Goal: Task Accomplishment & Management: Manage account settings

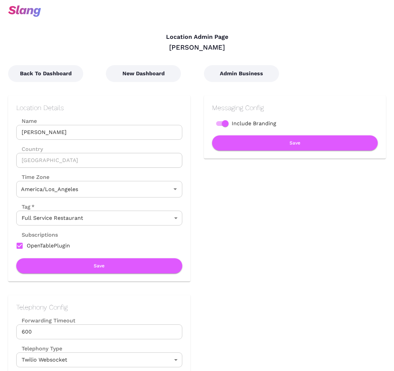
type input "Pacific Time"
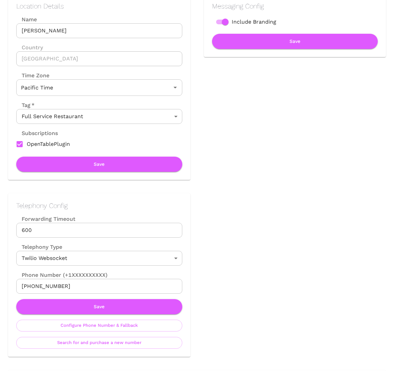
scroll to position [227, 0]
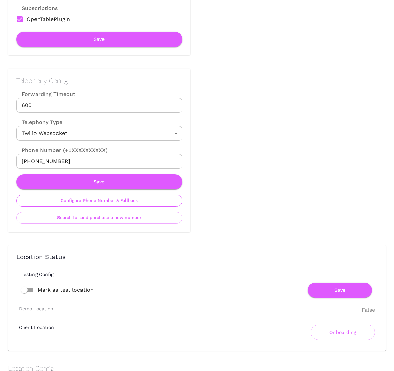
click at [84, 203] on button "Configure Phone Number & Fallback" at bounding box center [99, 201] width 166 height 12
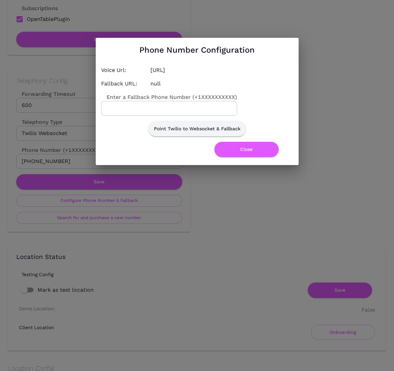
click at [155, 111] on input "Enter a Fallback Phone Number (+1XXXXXXXXXX)" at bounding box center [169, 108] width 136 height 15
paste input "3233804881"
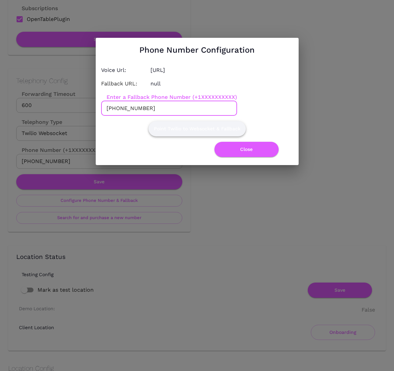
type input "[PHONE_NUMBER]"
click at [201, 131] on button "Point Twilio to Websocket & Fallback" at bounding box center [196, 128] width 97 height 15
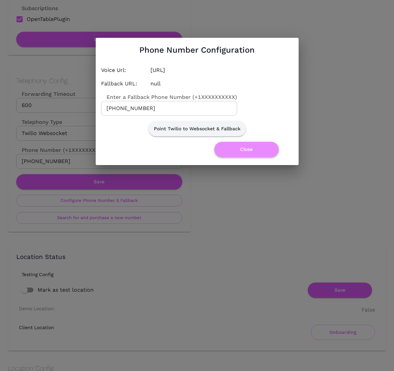
click at [247, 147] on button "Close" at bounding box center [246, 149] width 64 height 15
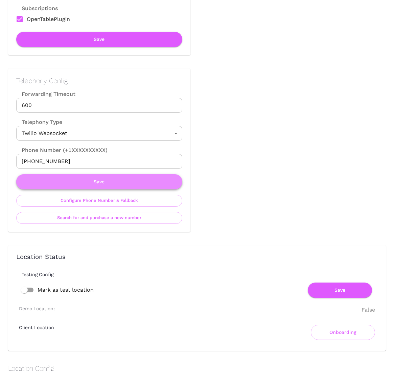
click at [119, 181] on button "Save" at bounding box center [99, 181] width 166 height 15
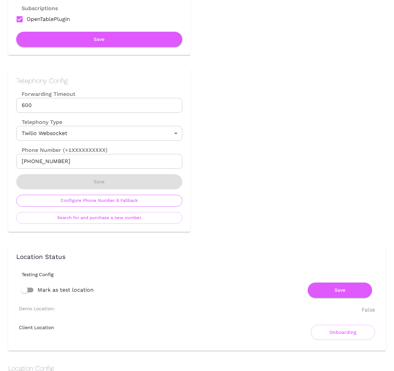
scroll to position [0, 0]
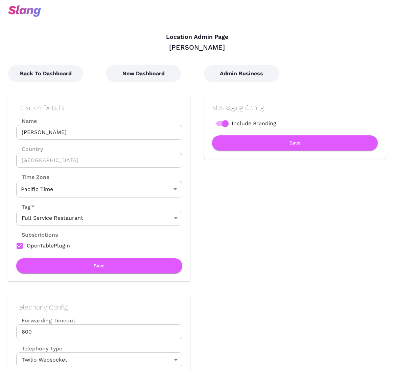
click at [130, 202] on div "Location Details Name [PERSON_NAME] Hollywood Name Country [GEOGRAPHIC_DATA] Co…" at bounding box center [99, 189] width 166 height 170
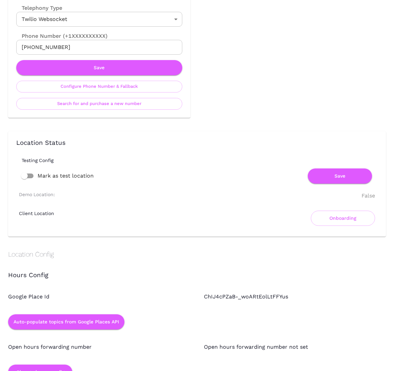
scroll to position [323, 0]
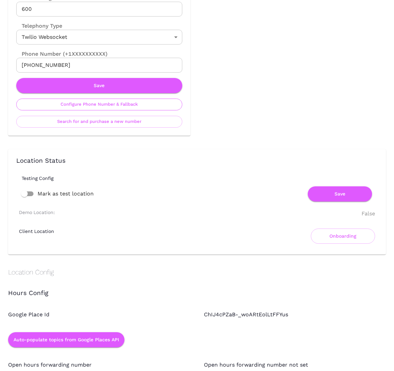
click at [104, 104] on button "Configure Phone Number & Fallback" at bounding box center [99, 105] width 166 height 12
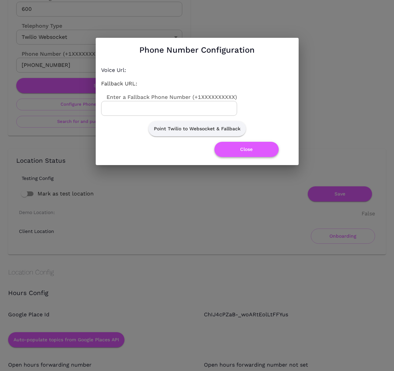
click at [241, 150] on button "Close" at bounding box center [246, 149] width 64 height 15
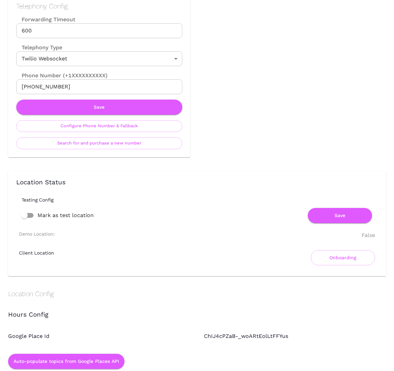
scroll to position [194, 0]
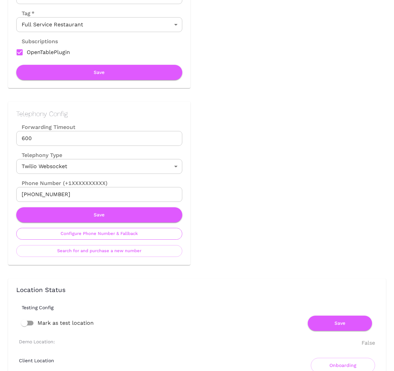
click at [109, 237] on button "Configure Phone Number & Fallback" at bounding box center [99, 234] width 166 height 12
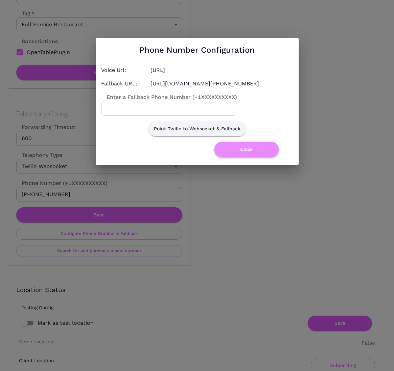
click at [253, 154] on button "Close" at bounding box center [246, 149] width 64 height 15
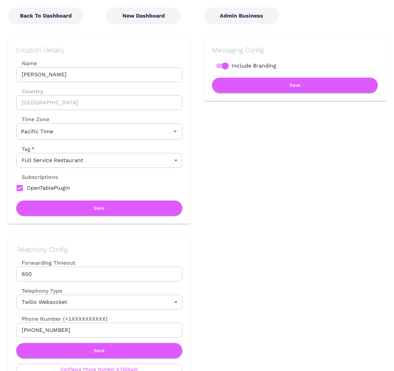
scroll to position [0, 0]
